Goal: Check status: Check status

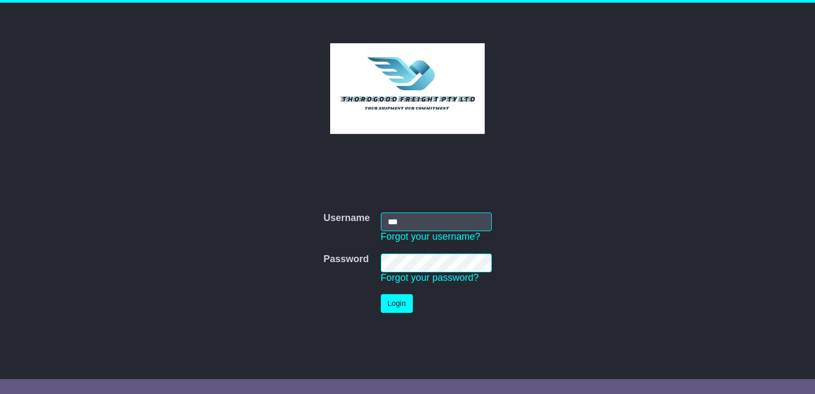
type input "**********"
click at [381, 294] on button "Login" at bounding box center [397, 303] width 32 height 19
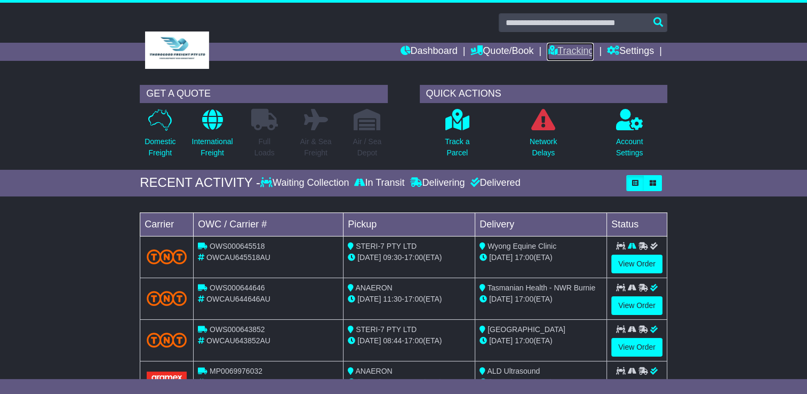
click at [568, 48] on link "Tracking" at bounding box center [570, 52] width 47 height 18
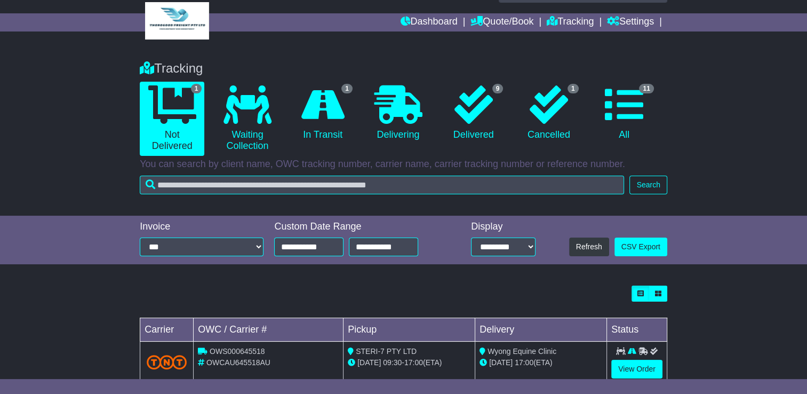
scroll to position [55, 0]
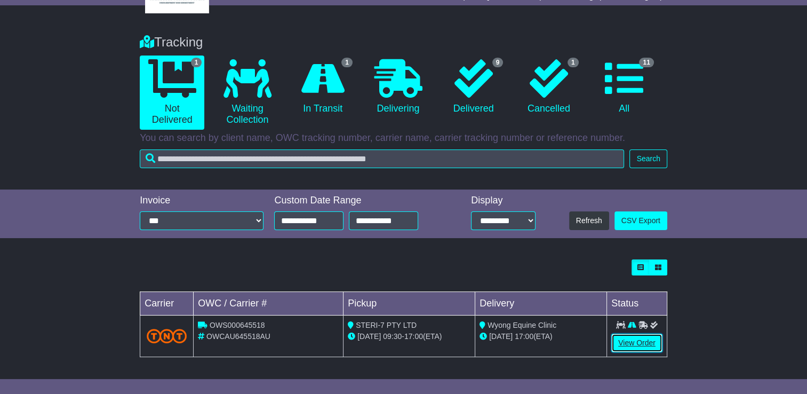
click at [642, 340] on link "View Order" at bounding box center [636, 342] width 51 height 19
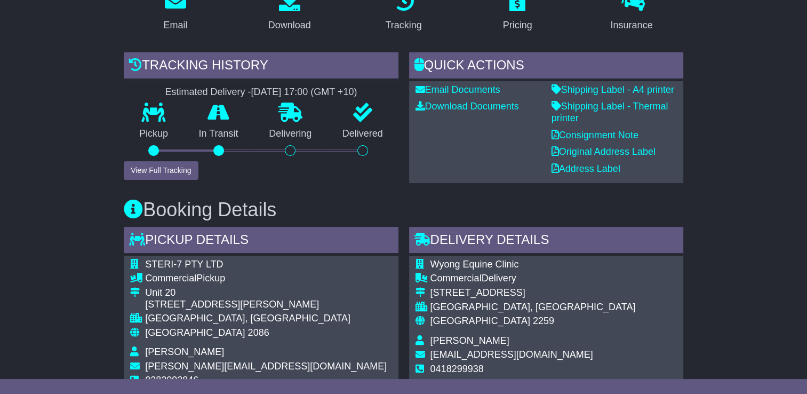
scroll to position [213, 0]
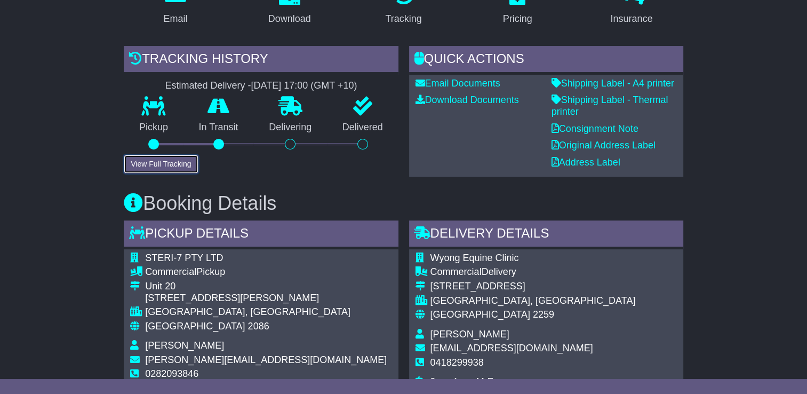
click at [160, 166] on button "View Full Tracking" at bounding box center [161, 164] width 74 height 19
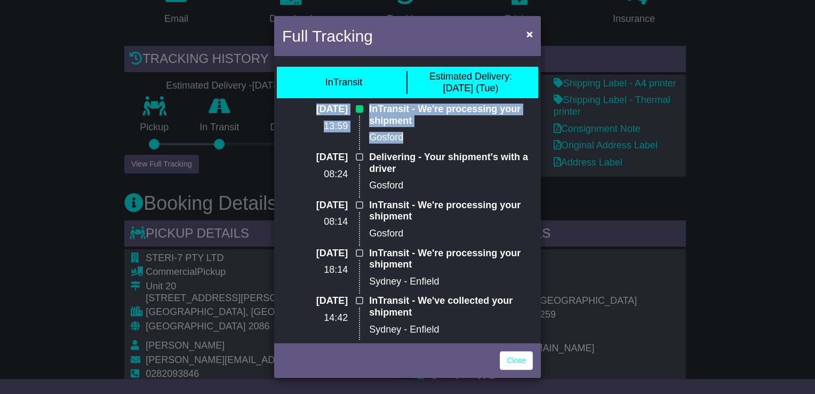
drag, startPoint x: 290, startPoint y: 108, endPoint x: 406, endPoint y: 140, distance: 120.1
click at [406, 140] on div "15 Sep 2025 13:59 InTransit - We're processing your shipment Gosford" at bounding box center [407, 128] width 261 height 48
click at [410, 139] on p "Gosford" at bounding box center [451, 138] width 164 height 12
click at [411, 140] on p "Gosford" at bounding box center [451, 138] width 164 height 12
drag, startPoint x: 422, startPoint y: 136, endPoint x: 290, endPoint y: 104, distance: 136.1
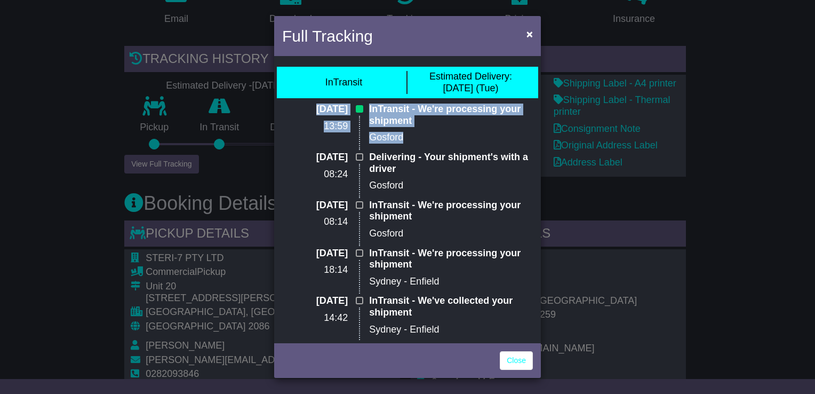
click at [290, 104] on div "15 Sep 2025 13:59 InTransit - We're processing your shipment Gosford" at bounding box center [407, 128] width 261 height 48
click at [519, 357] on link "Close" at bounding box center [516, 360] width 33 height 19
